Goal: Task Accomplishment & Management: Manage account settings

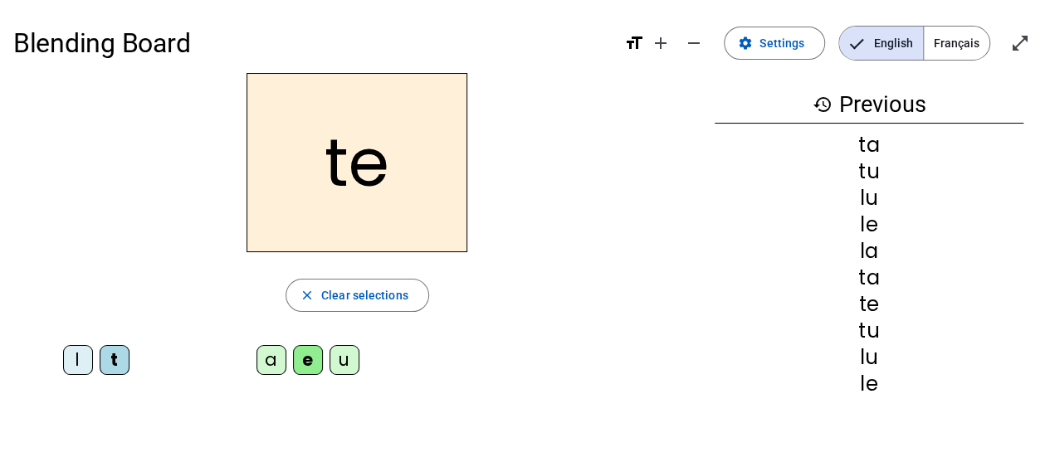
click at [770, 44] on span "Settings" at bounding box center [781, 43] width 45 height 20
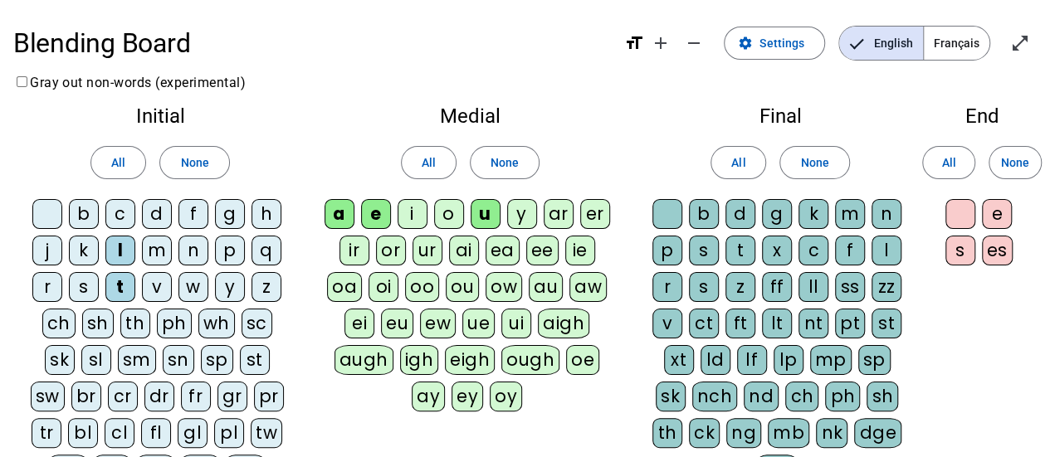
click at [85, 276] on div "s" at bounding box center [84, 287] width 30 height 30
drag, startPoint x: 84, startPoint y: 213, endPoint x: 155, endPoint y: 207, distance: 71.7
click at [155, 207] on div "b c d f g h j k l m n p q r s t v w y z ch sh th ph wh sc sk sl sm sn sp st sw …" at bounding box center [160, 363] width 267 height 329
click at [85, 215] on div "b" at bounding box center [84, 214] width 30 height 30
click at [413, 214] on div "i" at bounding box center [412, 214] width 30 height 30
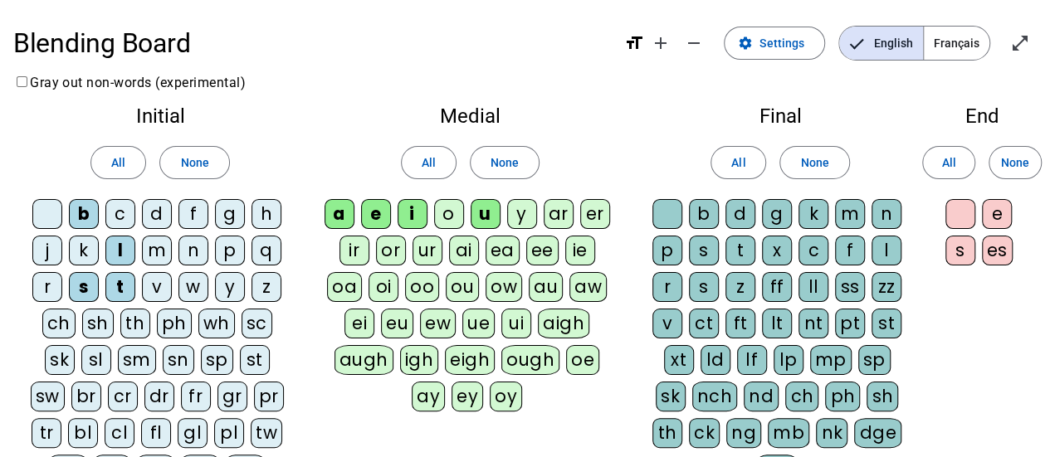
scroll to position [217, 0]
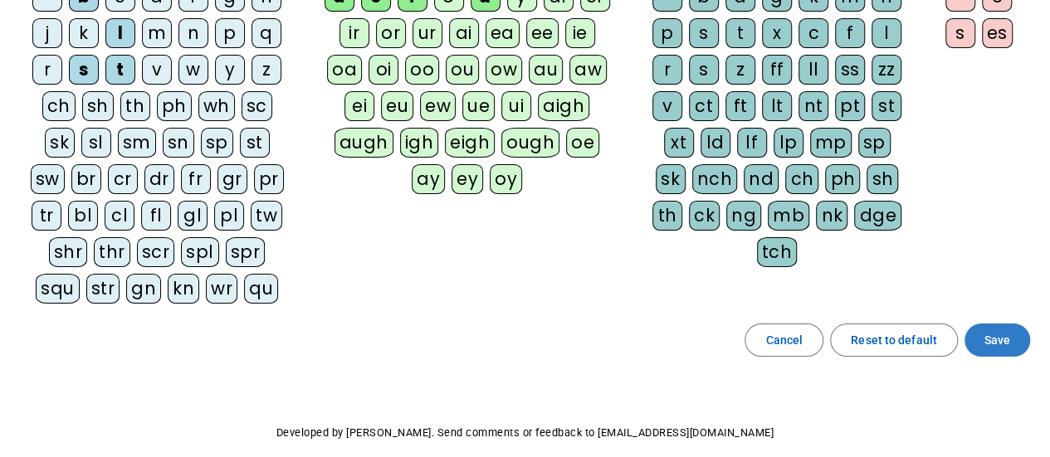
click at [992, 331] on span "Save" at bounding box center [997, 340] width 26 height 20
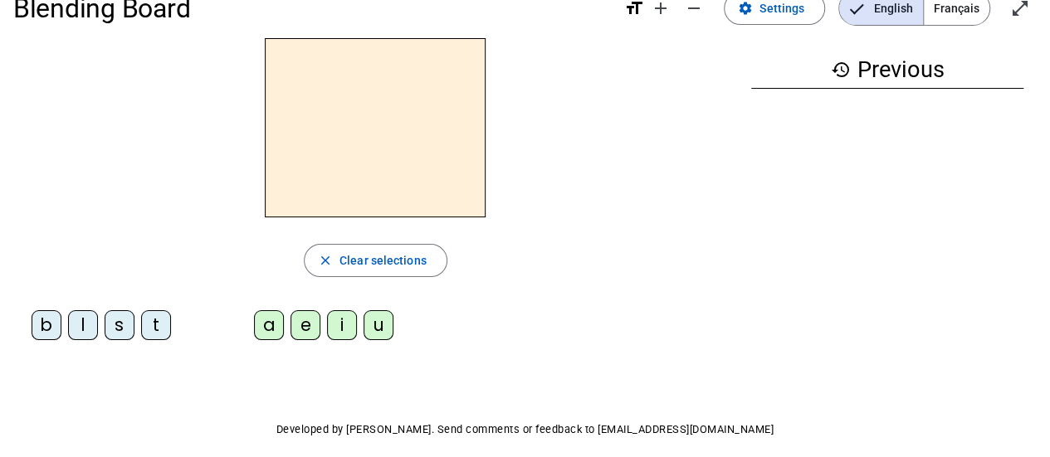
click at [115, 318] on div "s" at bounding box center [120, 325] width 30 height 30
click at [370, 324] on div "u" at bounding box center [378, 325] width 30 height 30
click at [58, 330] on div "b" at bounding box center [47, 325] width 30 height 30
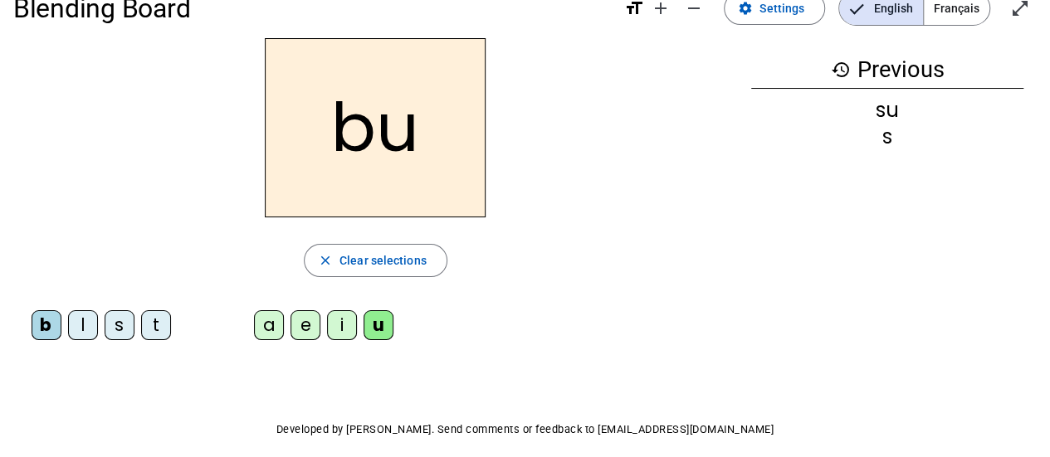
click at [83, 319] on div "l" at bounding box center [83, 325] width 30 height 30
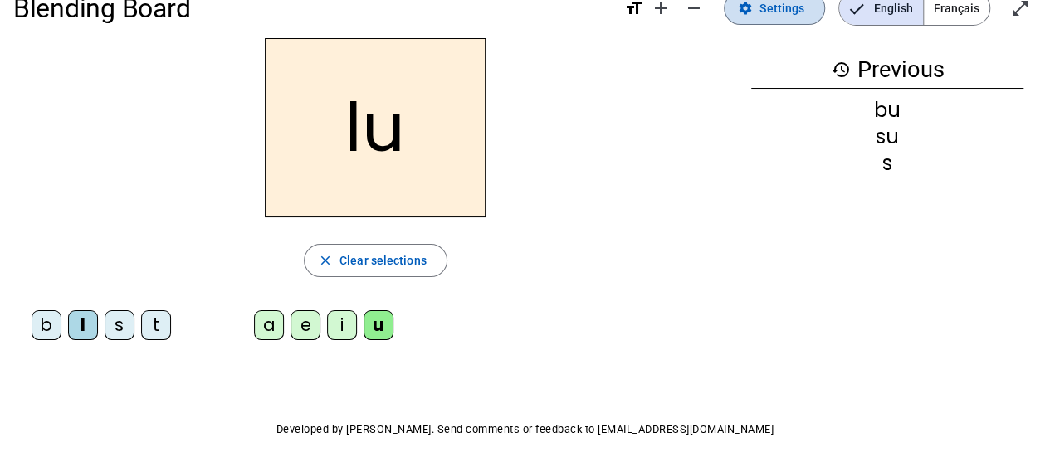
click at [778, 12] on span "Settings" at bounding box center [781, 8] width 45 height 20
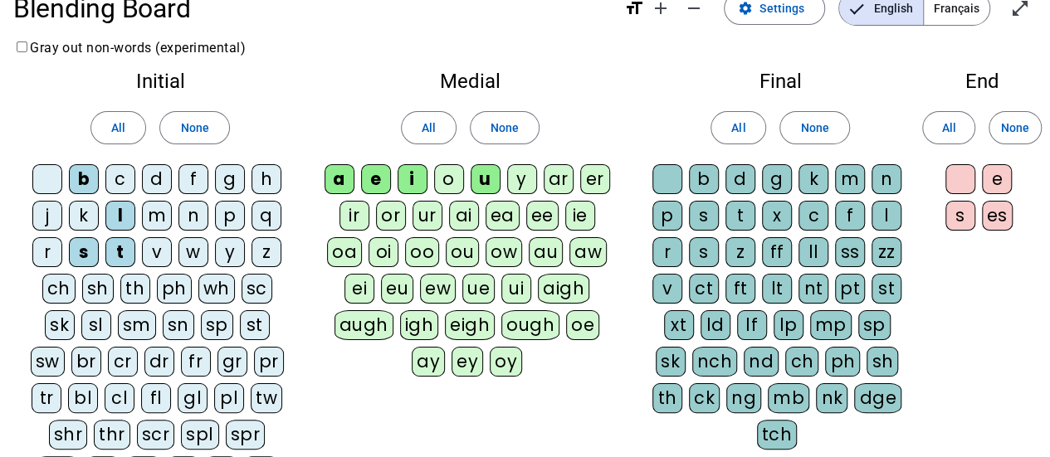
click at [154, 178] on div "d" at bounding box center [157, 179] width 30 height 30
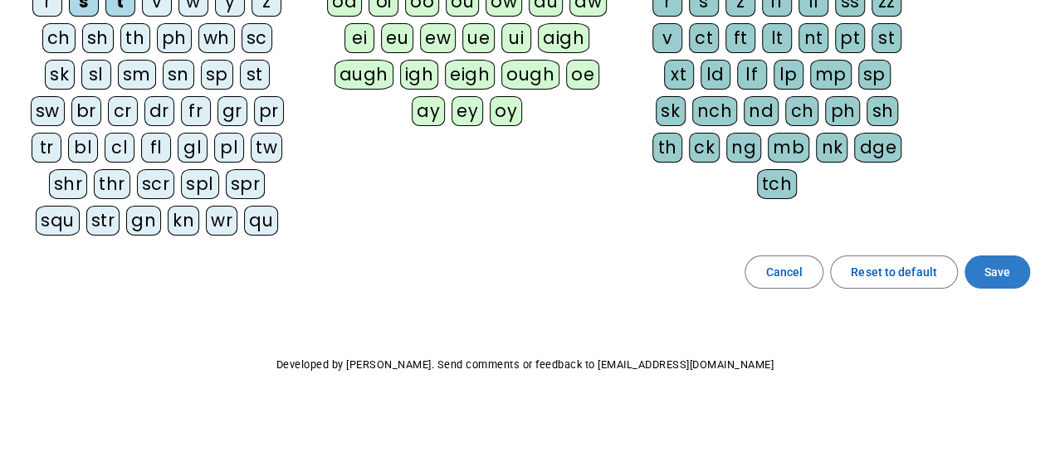
click at [994, 266] on span "Save" at bounding box center [997, 272] width 26 height 20
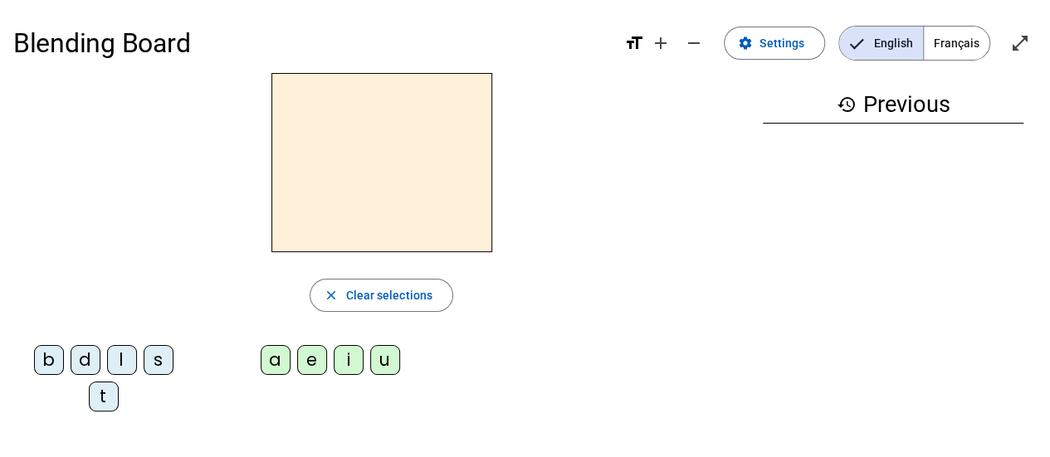
scroll to position [1, 0]
click at [85, 357] on div "d" at bounding box center [86, 359] width 30 height 30
click at [395, 359] on div "u" at bounding box center [385, 359] width 30 height 30
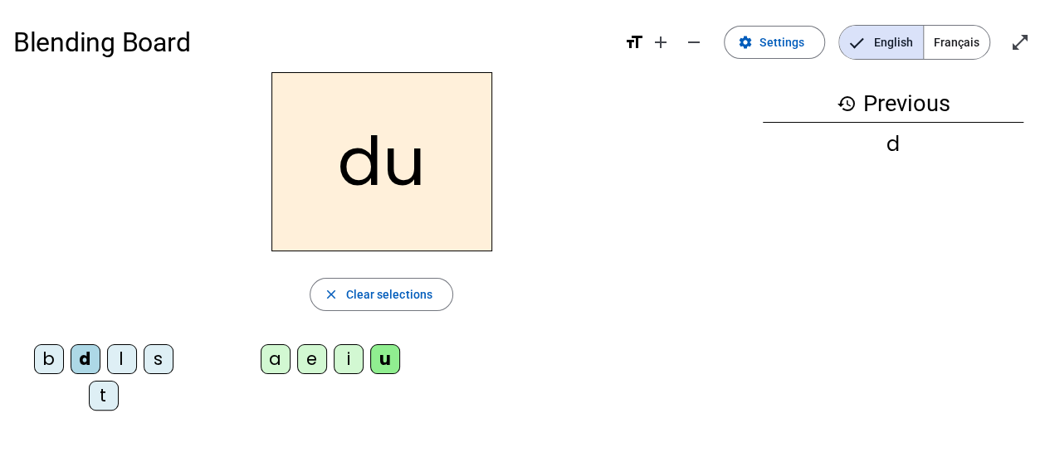
click at [103, 393] on div "t" at bounding box center [104, 396] width 30 height 30
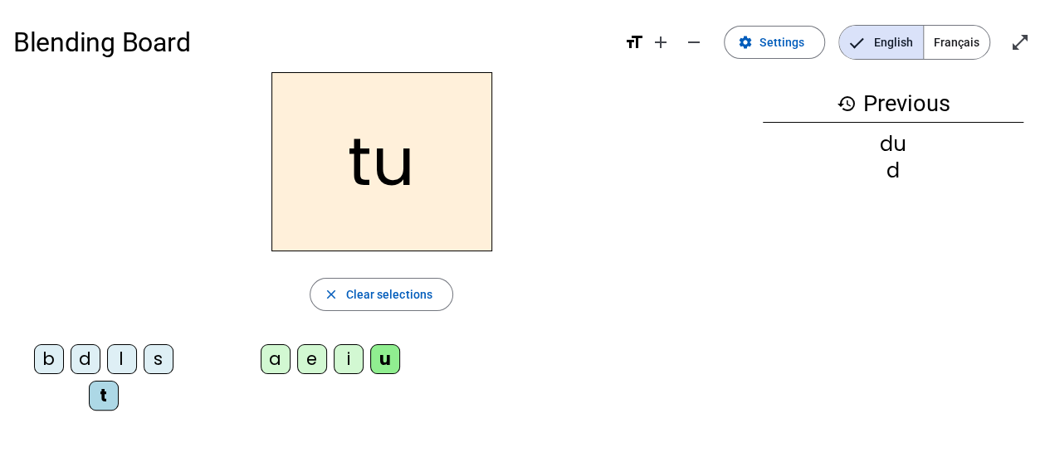
click at [277, 359] on div "a" at bounding box center [276, 359] width 30 height 30
click at [154, 348] on div "s" at bounding box center [159, 359] width 30 height 30
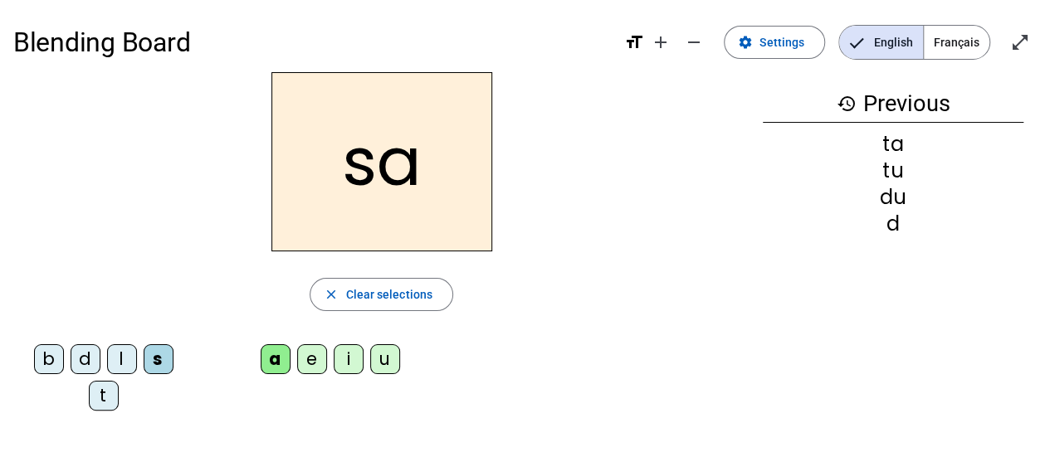
click at [120, 350] on div "l" at bounding box center [122, 359] width 30 height 30
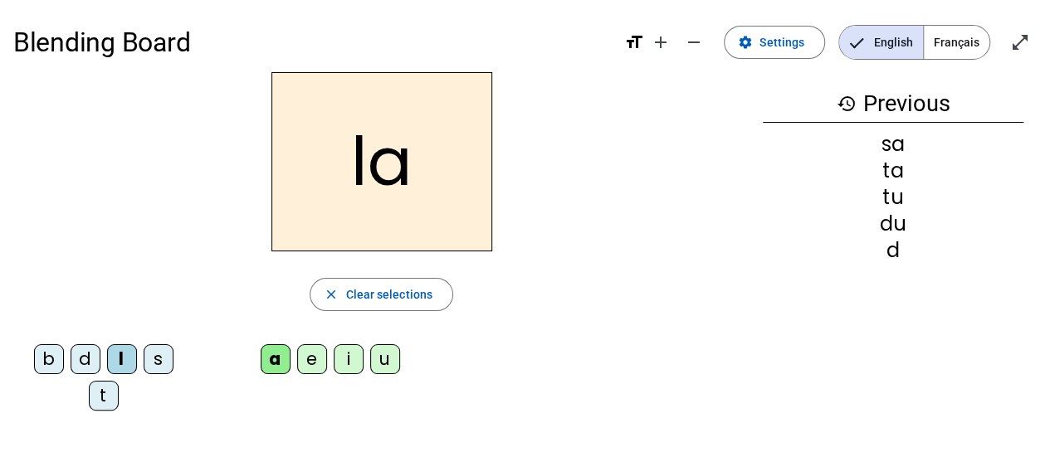
click at [310, 358] on div "e" at bounding box center [312, 359] width 30 height 30
click at [161, 354] on div "s" at bounding box center [159, 359] width 30 height 30
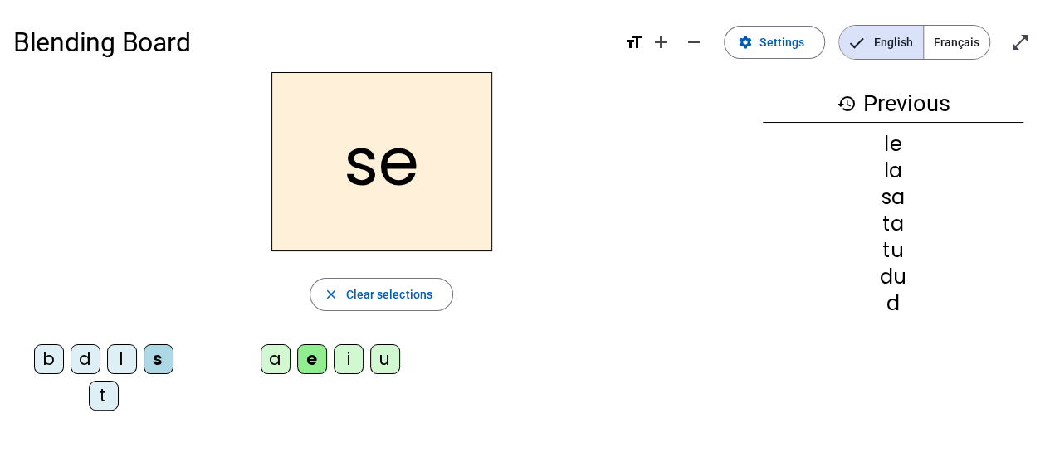
click at [347, 358] on div "i" at bounding box center [349, 359] width 30 height 30
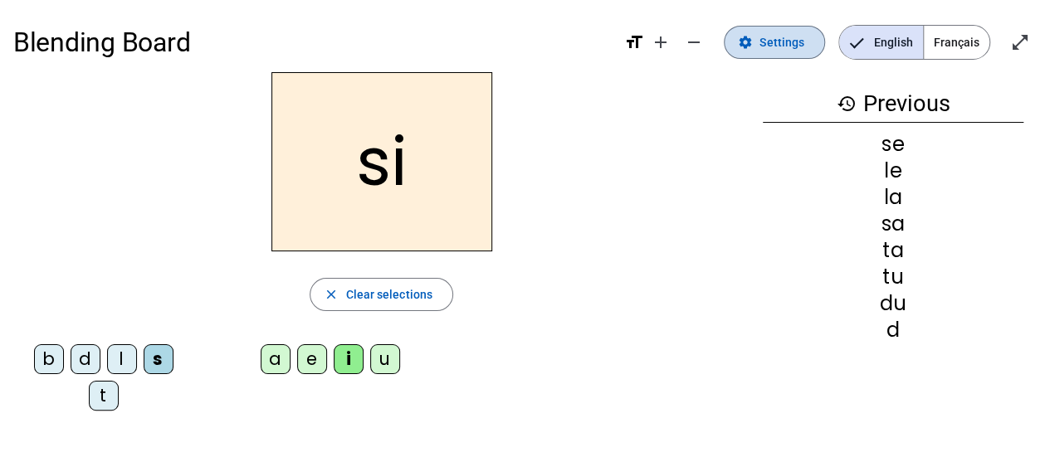
click at [773, 36] on span "Settings" at bounding box center [781, 42] width 45 height 20
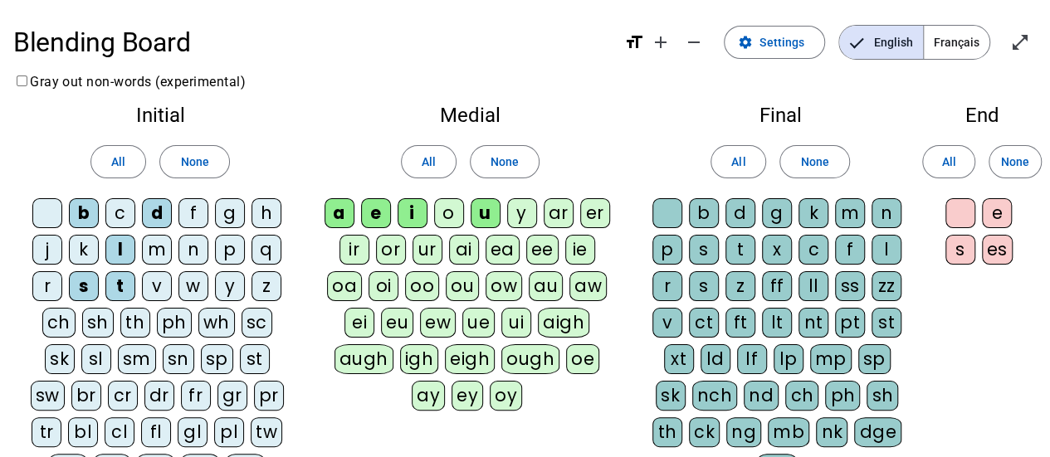
click at [205, 242] on div "n" at bounding box center [193, 250] width 30 height 30
click at [229, 252] on div "p" at bounding box center [230, 250] width 30 height 30
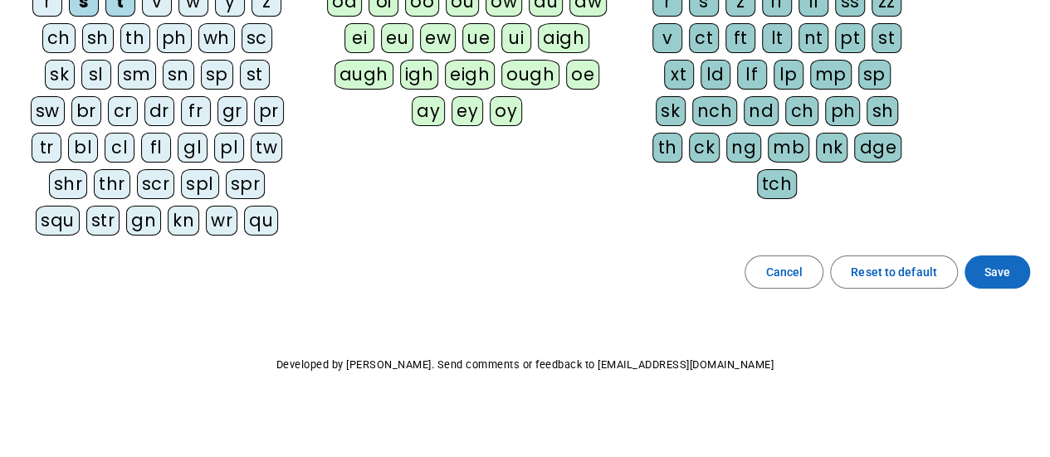
click at [1024, 260] on span at bounding box center [997, 272] width 66 height 40
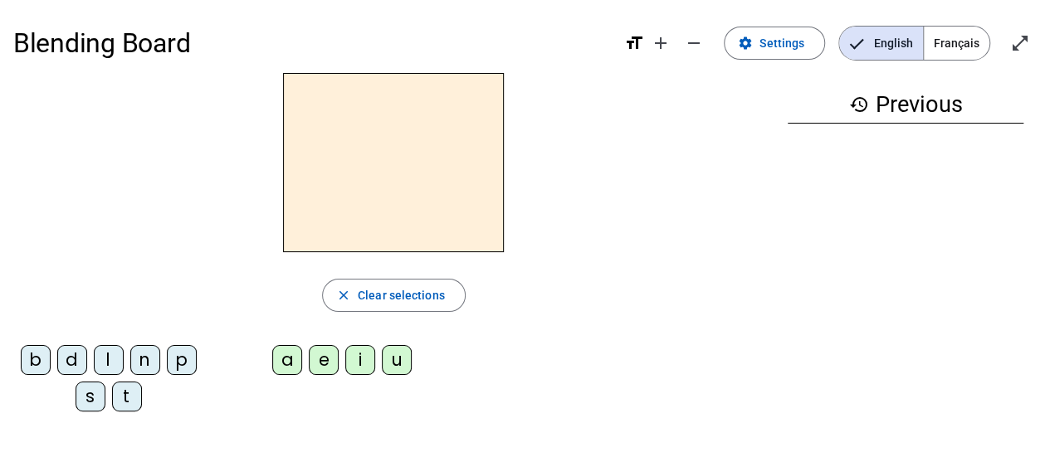
click at [146, 359] on div "n" at bounding box center [145, 360] width 30 height 30
click at [360, 359] on div "i" at bounding box center [360, 360] width 30 height 30
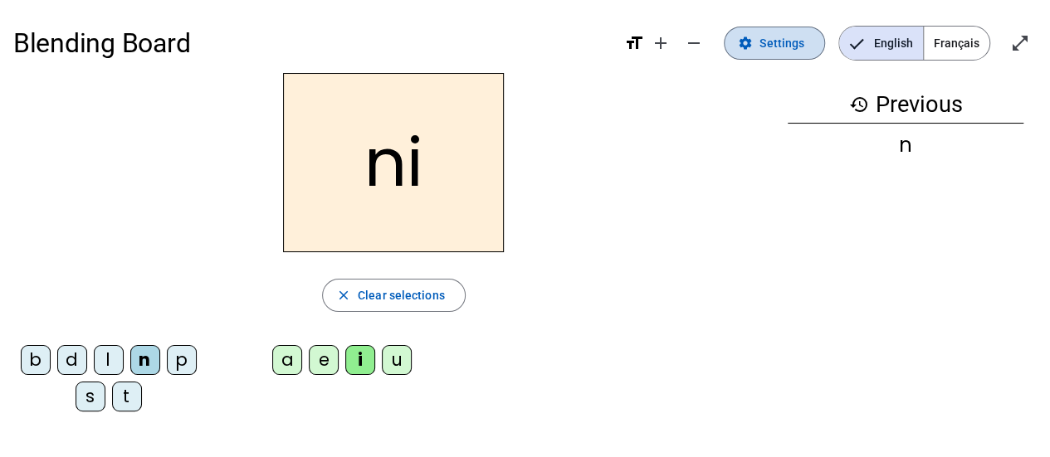
click at [765, 47] on span "Settings" at bounding box center [781, 43] width 45 height 20
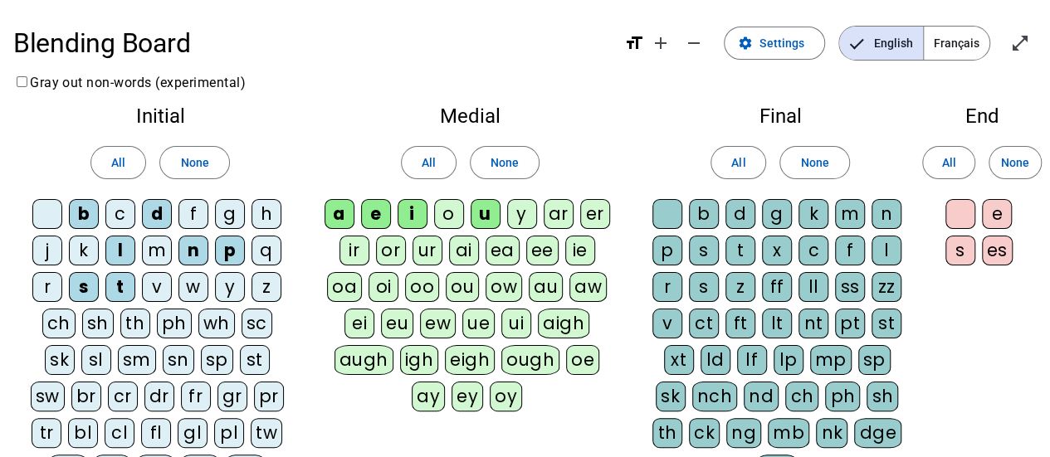
click at [164, 249] on div "m" at bounding box center [157, 251] width 30 height 30
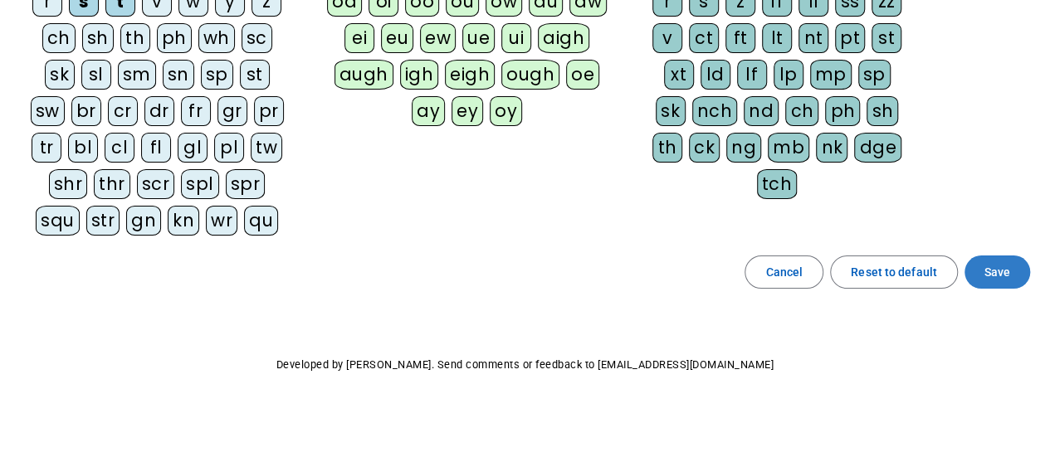
click at [1005, 270] on span "Save" at bounding box center [997, 272] width 26 height 20
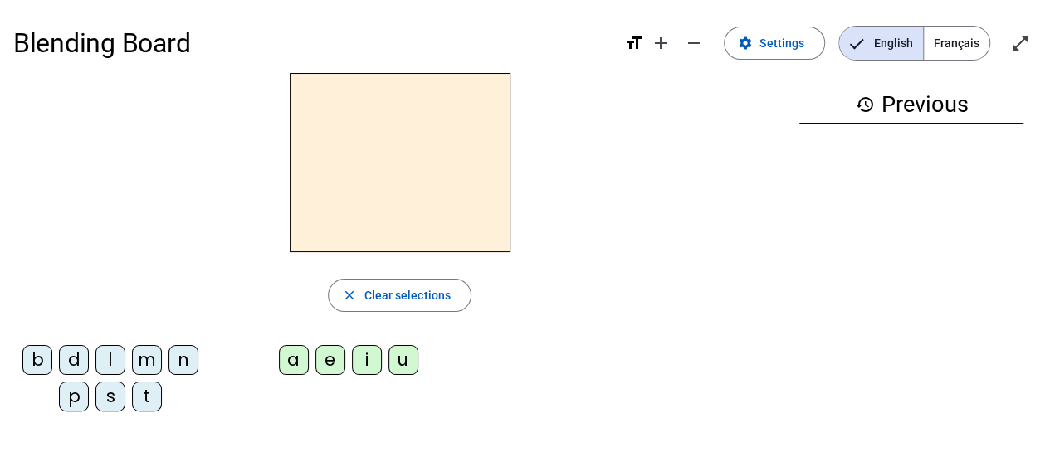
click at [105, 395] on div "s" at bounding box center [110, 397] width 30 height 30
click at [290, 362] on div "a" at bounding box center [294, 360] width 30 height 30
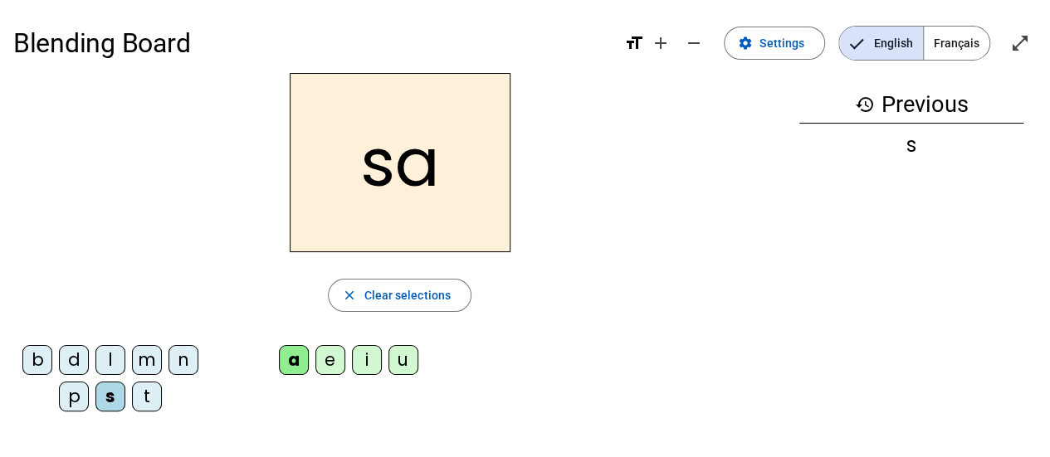
click at [145, 355] on div "m" at bounding box center [147, 360] width 30 height 30
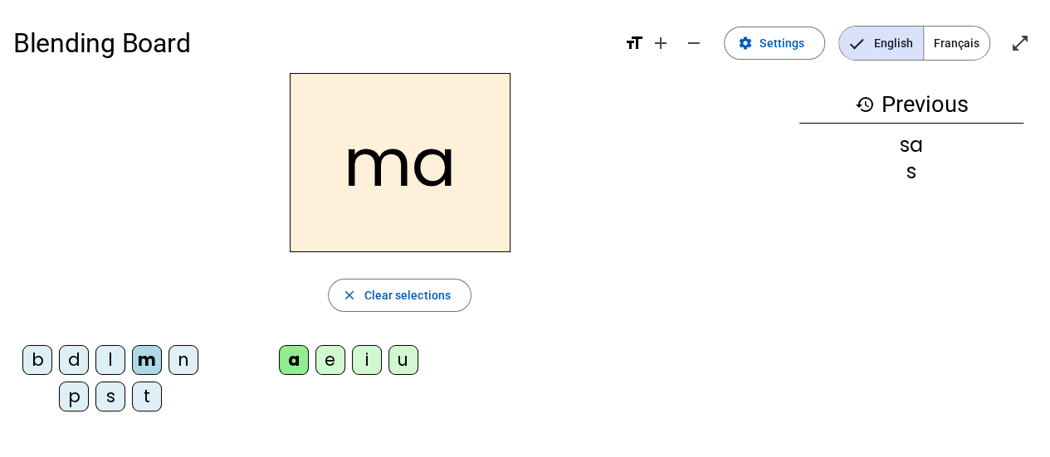
click at [110, 351] on div "l" at bounding box center [110, 360] width 30 height 30
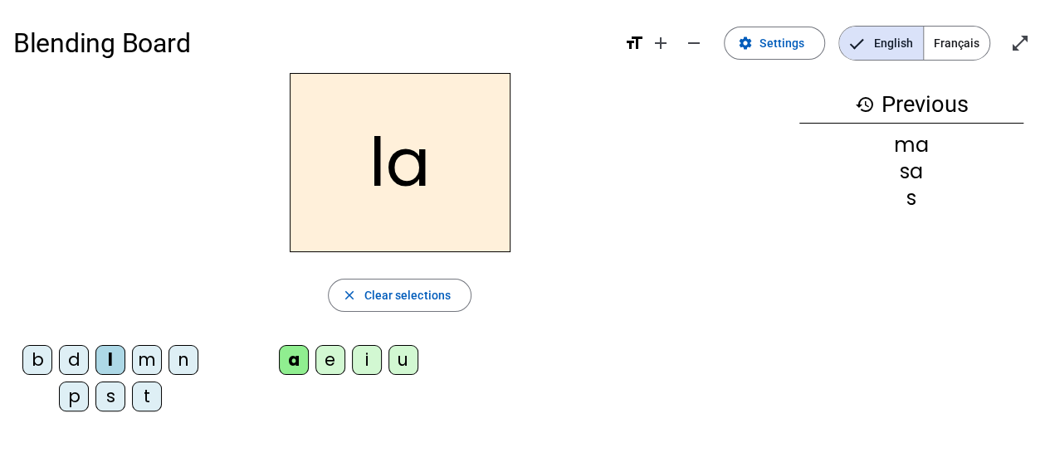
click at [329, 353] on div "e" at bounding box center [330, 360] width 30 height 30
click at [110, 401] on div "s" at bounding box center [110, 397] width 30 height 30
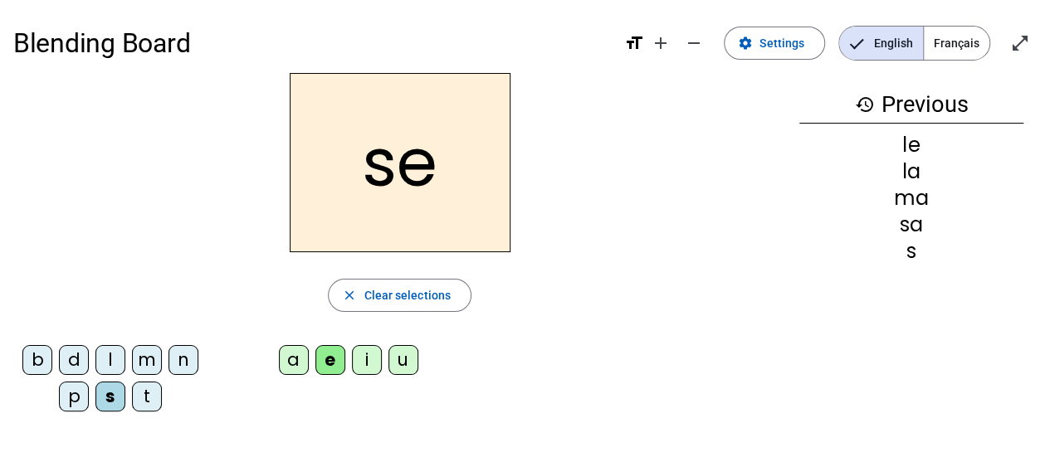
click at [375, 353] on div "i" at bounding box center [367, 360] width 30 height 30
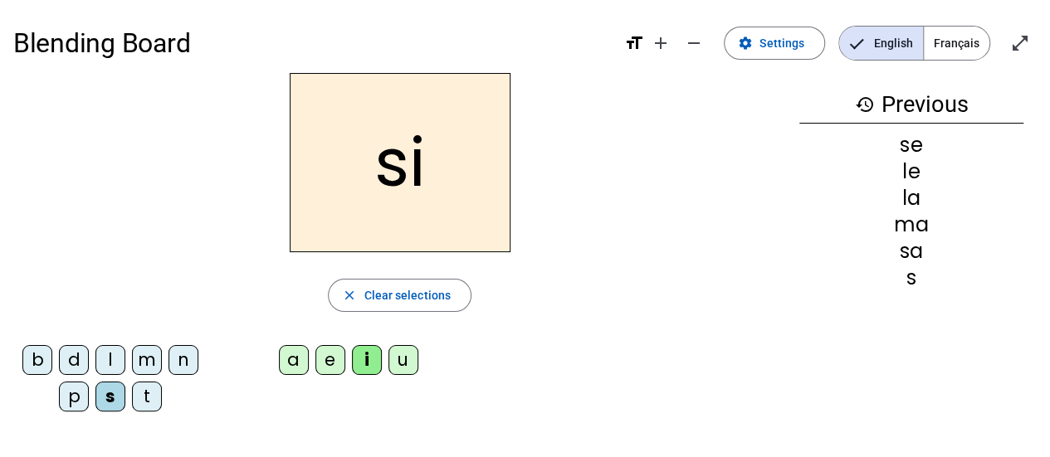
click at [180, 354] on div "n" at bounding box center [183, 360] width 30 height 30
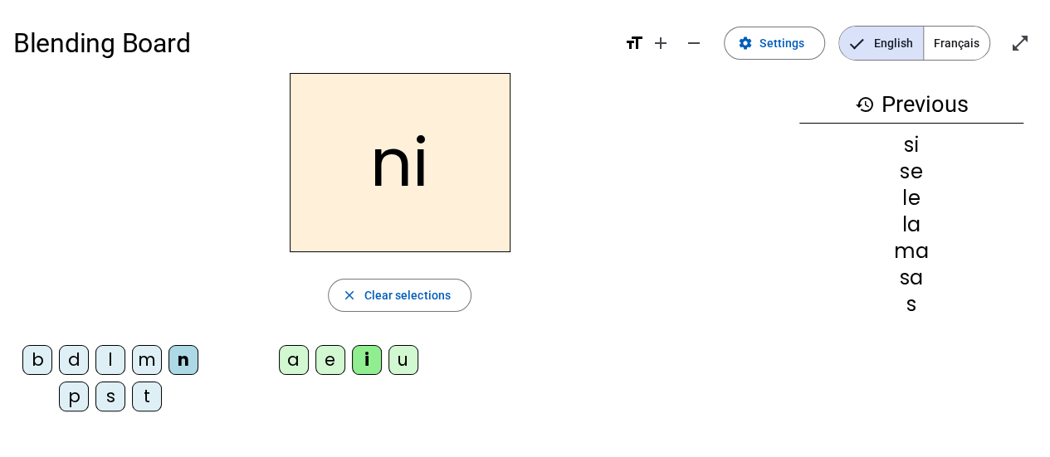
click at [76, 391] on div "p" at bounding box center [74, 397] width 30 height 30
